Goal: Navigation & Orientation: Find specific page/section

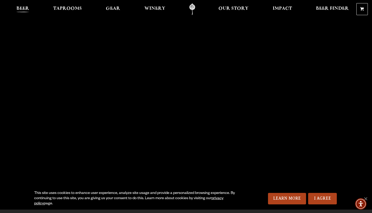
click at [25, 9] on span "Beer" at bounding box center [22, 9] width 13 height 4
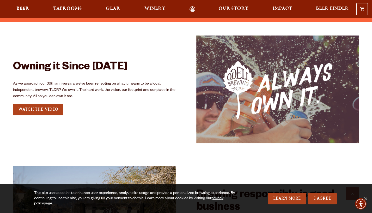
scroll to position [589, 0]
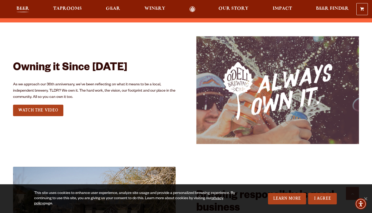
click at [21, 7] on span "Beer" at bounding box center [22, 9] width 13 height 4
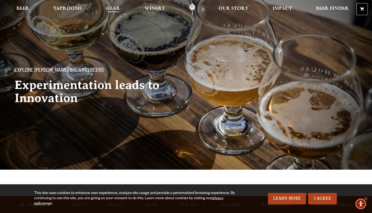
click at [112, 11] on span "Gear" at bounding box center [113, 9] width 14 height 4
